Goal: Find specific page/section: Find specific page/section

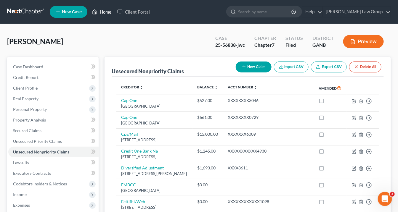
click at [106, 11] on link "Home" at bounding box center [101, 12] width 25 height 11
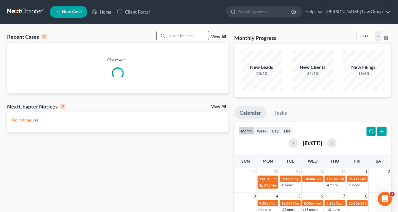
click at [174, 35] on input "search" at bounding box center [187, 35] width 41 height 9
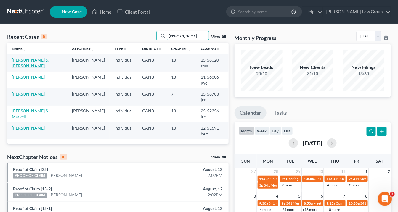
type input "[PERSON_NAME]"
click at [30, 61] on link "[PERSON_NAME] & [PERSON_NAME]" at bounding box center [30, 62] width 37 height 11
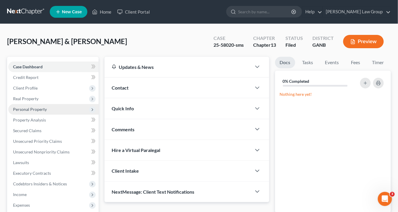
click at [31, 109] on span "Personal Property" at bounding box center [30, 109] width 34 height 5
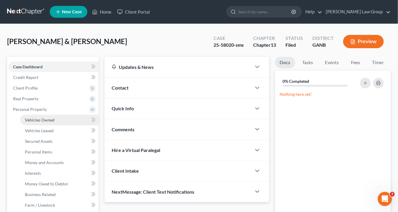
click at [40, 119] on span "Vehicles Owned" at bounding box center [40, 120] width 30 height 5
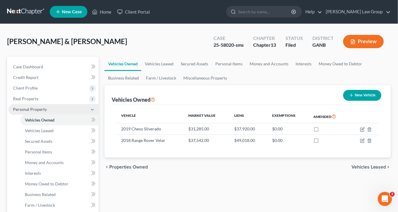
click at [39, 109] on span "Personal Property" at bounding box center [30, 109] width 34 height 5
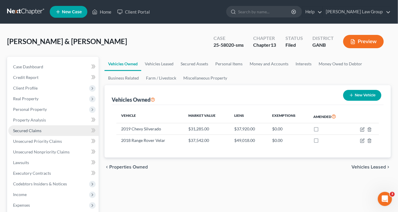
click at [43, 130] on link "Secured Claims" at bounding box center [53, 131] width 90 height 11
